Goal: Task Accomplishment & Management: Manage account settings

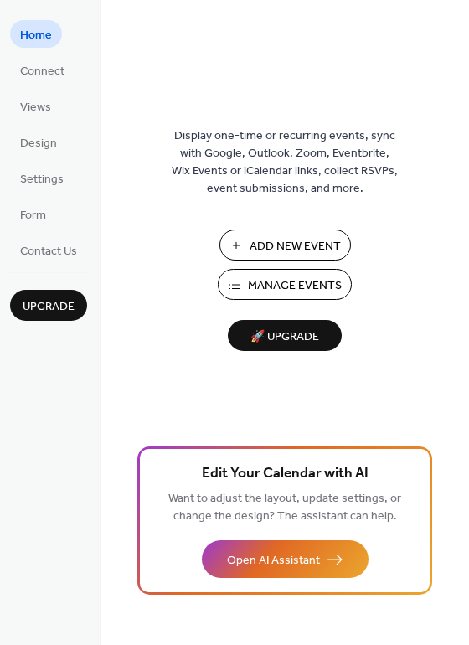
click at [286, 285] on span "Manage Events" at bounding box center [295, 286] width 94 height 18
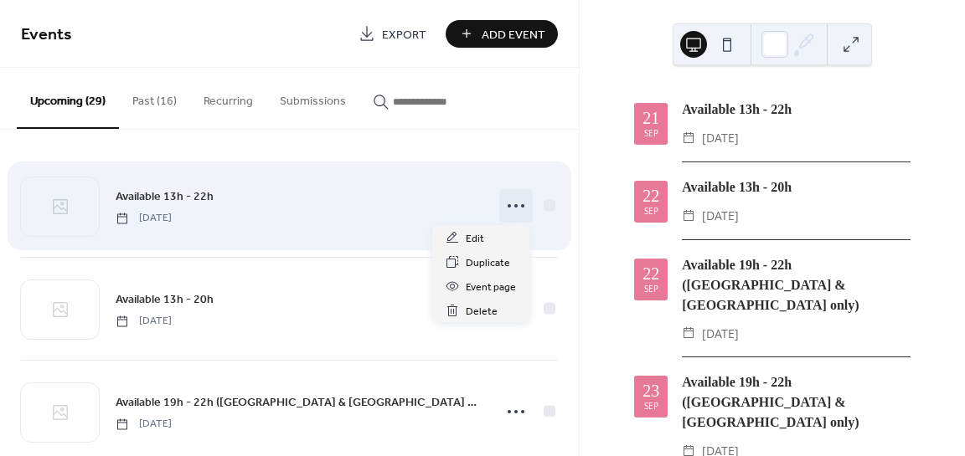
click at [521, 206] on circle at bounding box center [522, 205] width 3 height 3
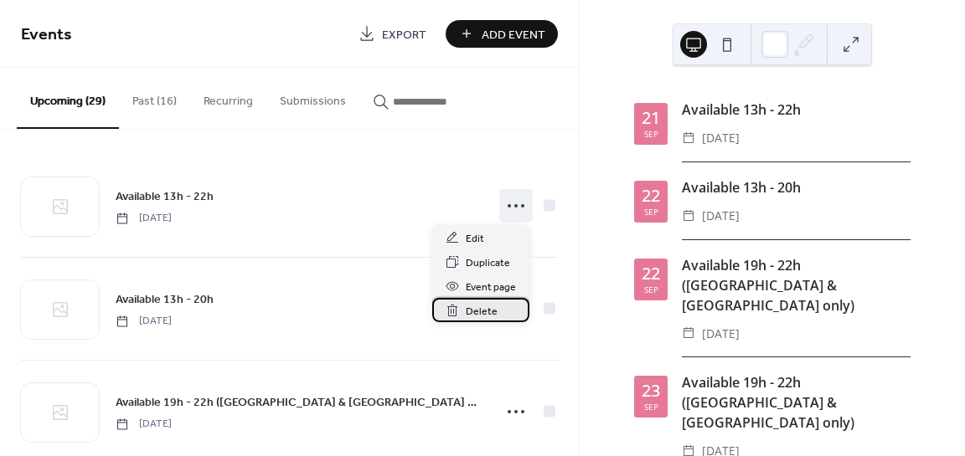
click at [493, 315] on span "Delete" at bounding box center [482, 312] width 32 height 18
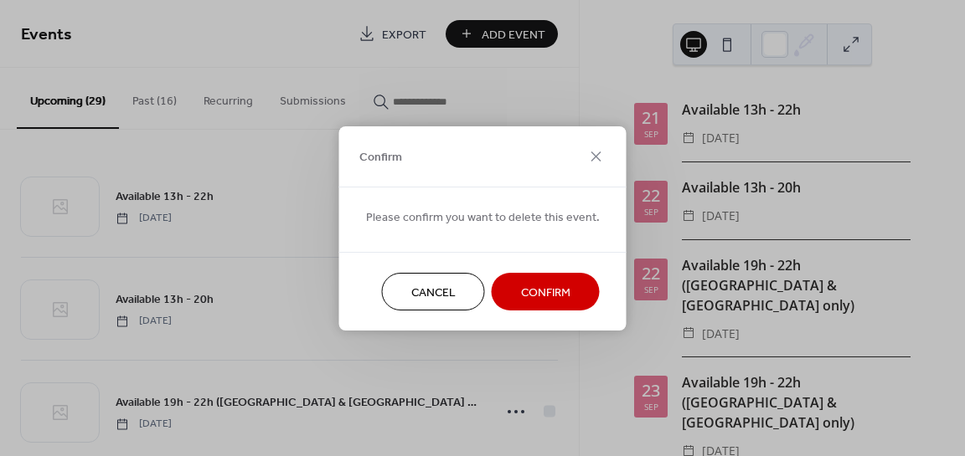
click at [523, 286] on span "Confirm" at bounding box center [545, 293] width 49 height 18
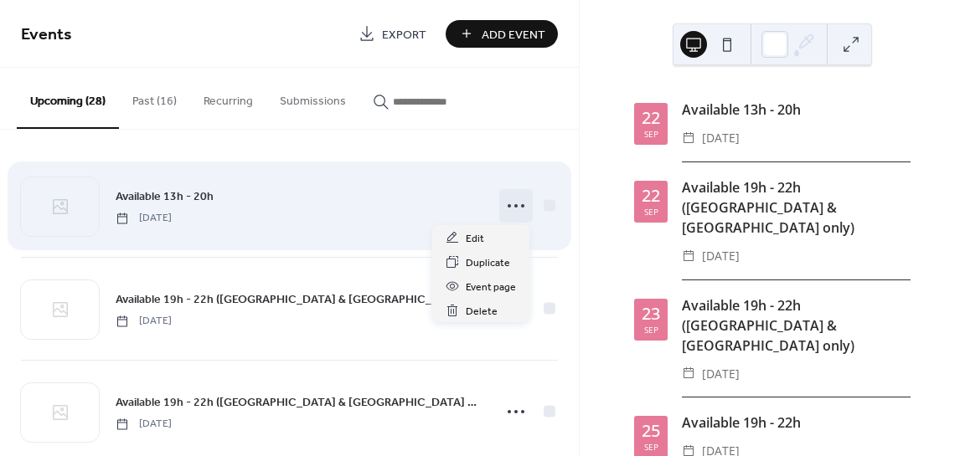
click at [518, 208] on icon at bounding box center [516, 206] width 27 height 27
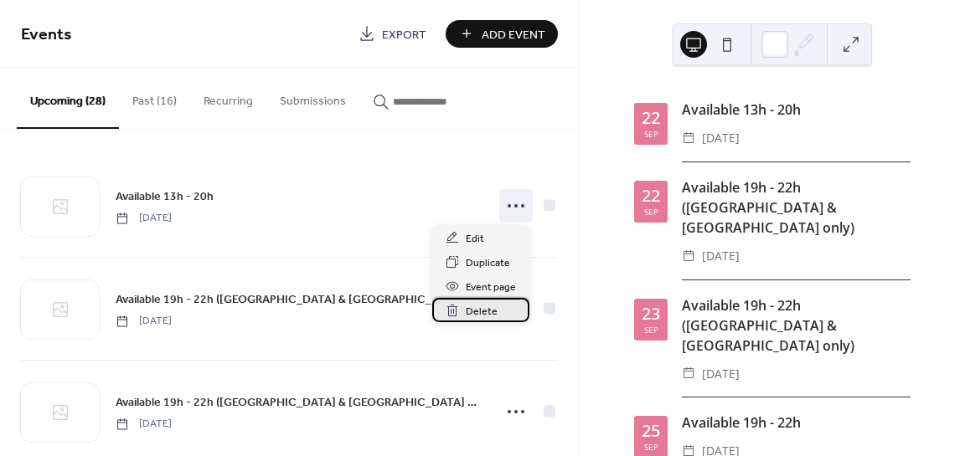
click at [481, 312] on span "Delete" at bounding box center [482, 312] width 32 height 18
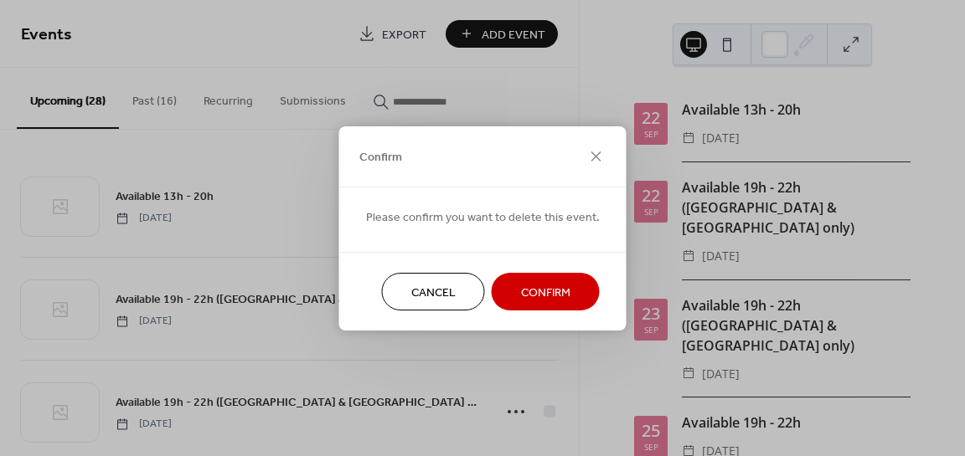
click at [529, 297] on span "Confirm" at bounding box center [545, 293] width 49 height 18
